Goal: Navigation & Orientation: Find specific page/section

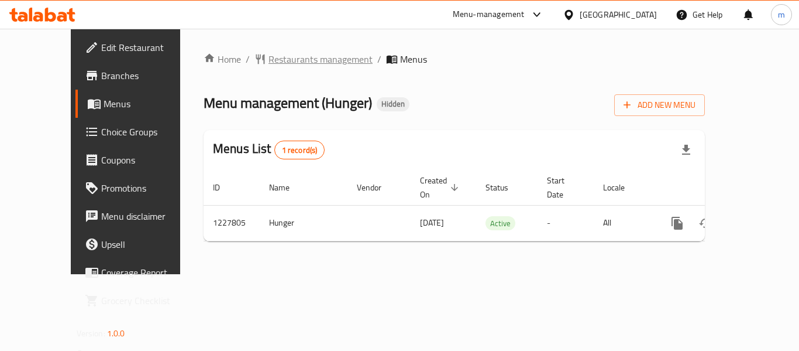
click at [287, 60] on span "Restaurants management" at bounding box center [321, 59] width 104 height 14
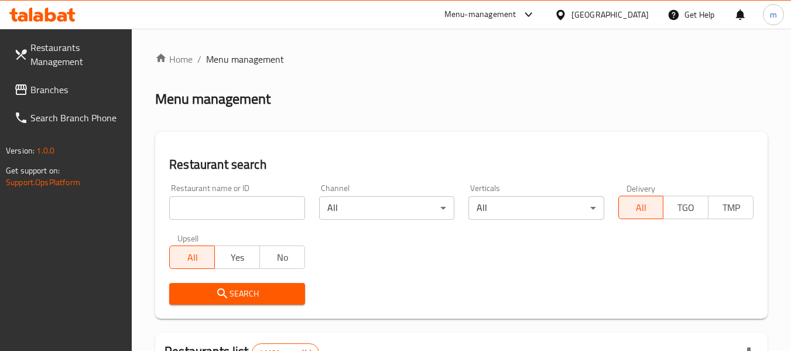
click at [60, 87] on span "Branches" at bounding box center [76, 90] width 92 height 14
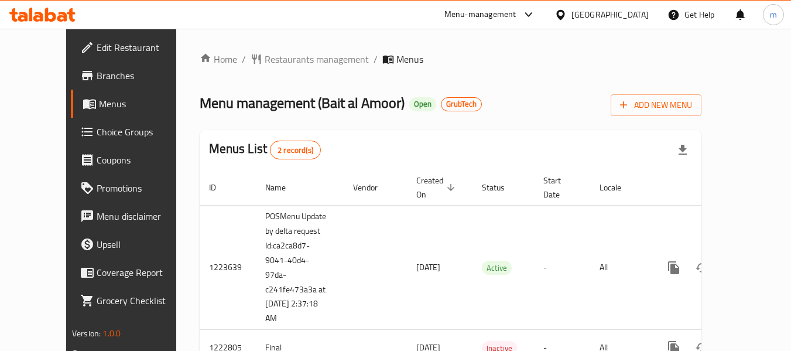
click at [348, 2] on div "Menu-management [GEOGRAPHIC_DATA] Get Help m" at bounding box center [395, 15] width 791 height 28
click at [382, 36] on div "Home / Restaurants management / Menus Menu management ( Bait al Amoor ) Open Gr…" at bounding box center [450, 213] width 548 height 369
click at [286, 59] on span "Restaurants management" at bounding box center [317, 59] width 104 height 14
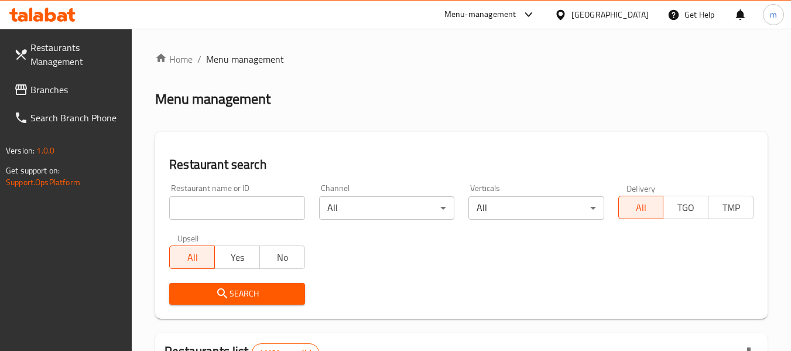
click at [243, 205] on input "search" at bounding box center [236, 207] width 135 height 23
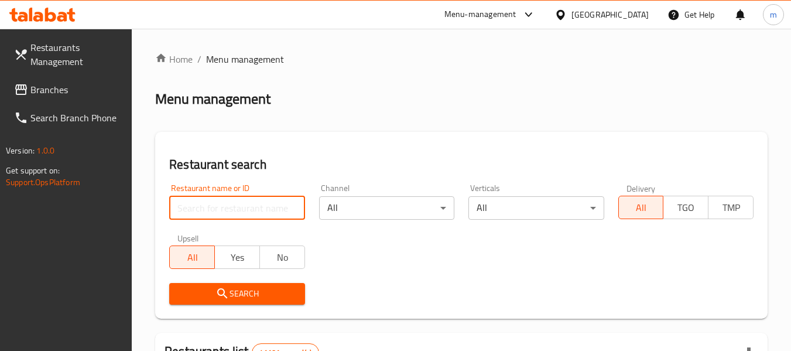
paste input "674140"
type input "674140"
click button "Search" at bounding box center [236, 294] width 135 height 22
